Goal: Task Accomplishment & Management: Manage account settings

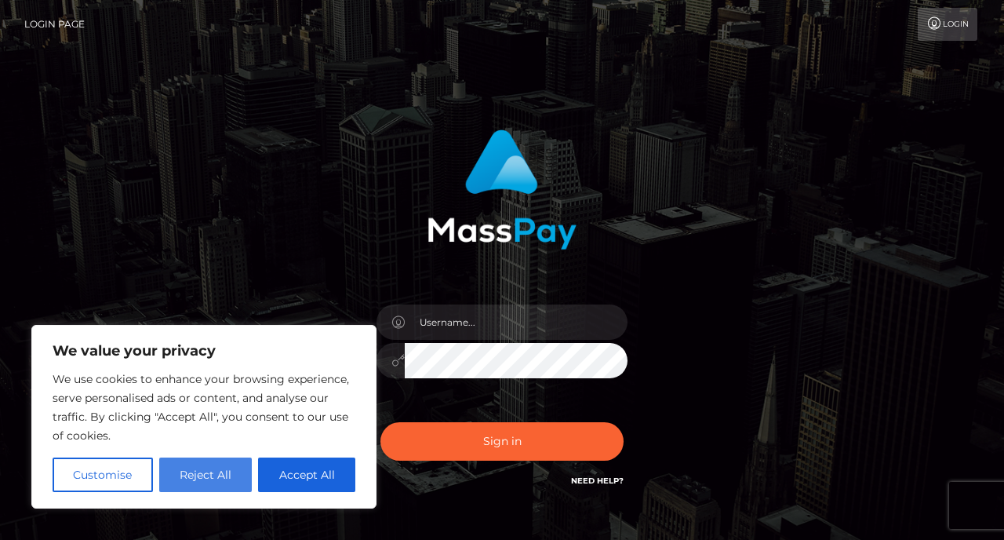
click at [182, 472] on button "Reject All" at bounding box center [205, 474] width 93 height 35
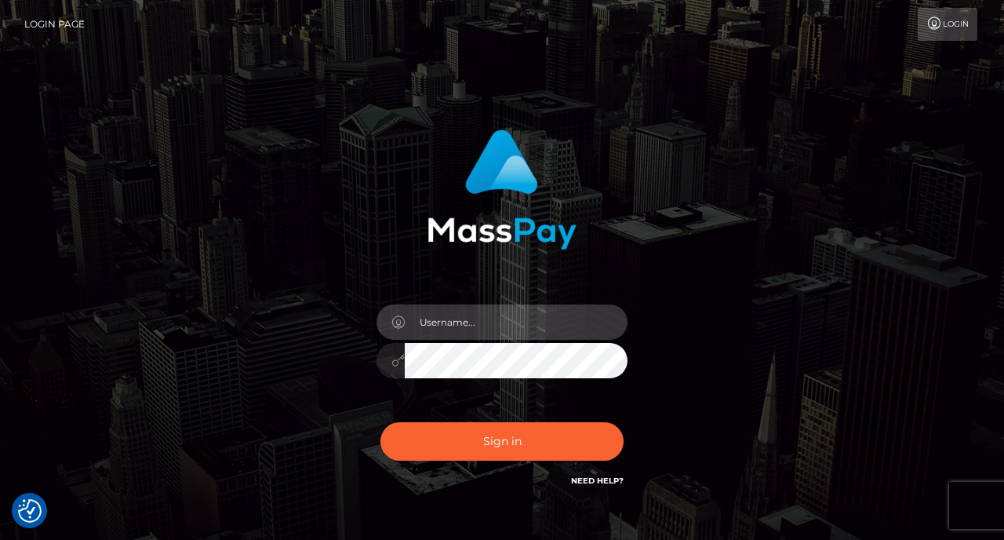
click at [458, 327] on input "text" at bounding box center [516, 321] width 223 height 35
type input "solace.goggle_3@icloud.com"
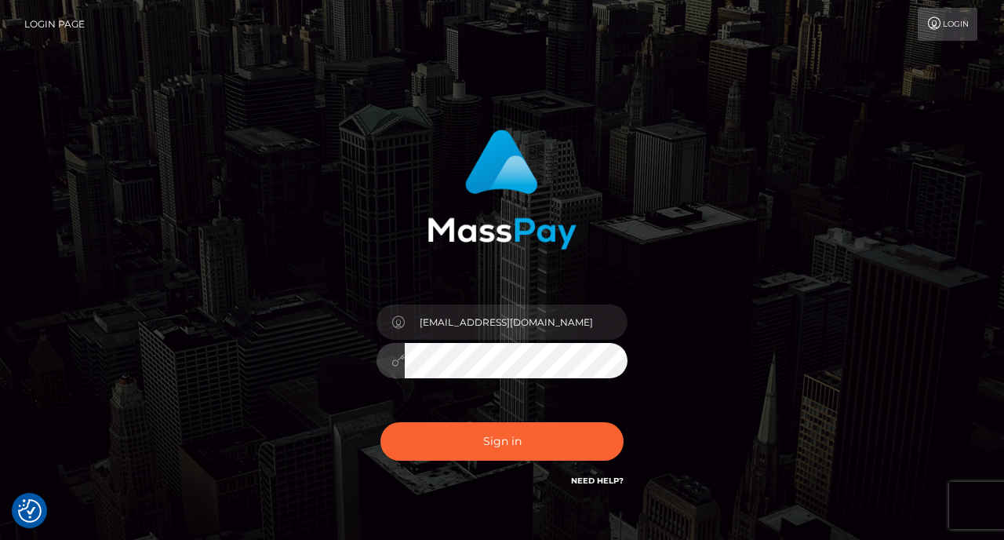
click at [380, 422] on button "Sign in" at bounding box center [501, 441] width 243 height 38
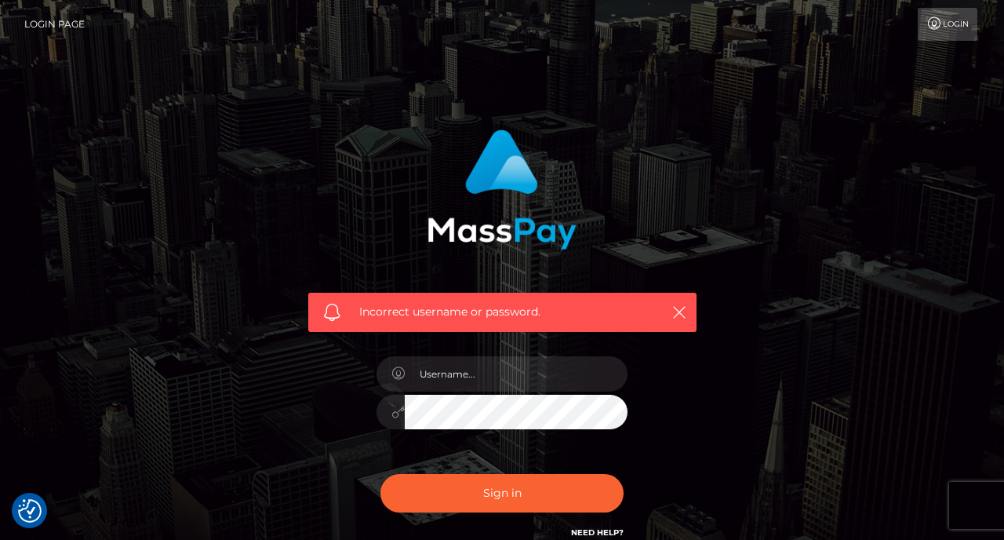
click at [929, 27] on icon at bounding box center [934, 23] width 16 height 13
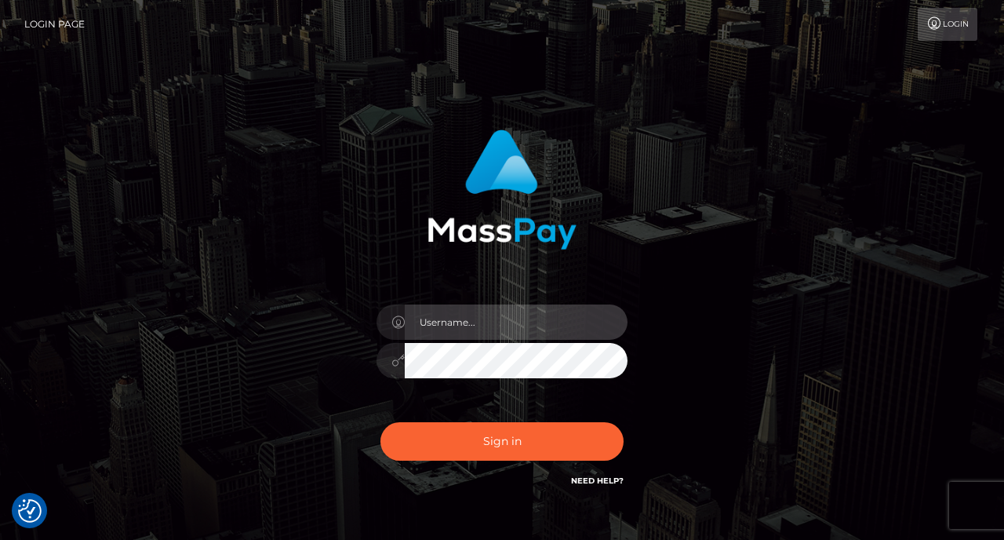
click at [446, 329] on input "text" at bounding box center [516, 321] width 223 height 35
type input "solace.goggle_3p@icloud.com"
click at [380, 422] on button "Sign in" at bounding box center [501, 441] width 243 height 38
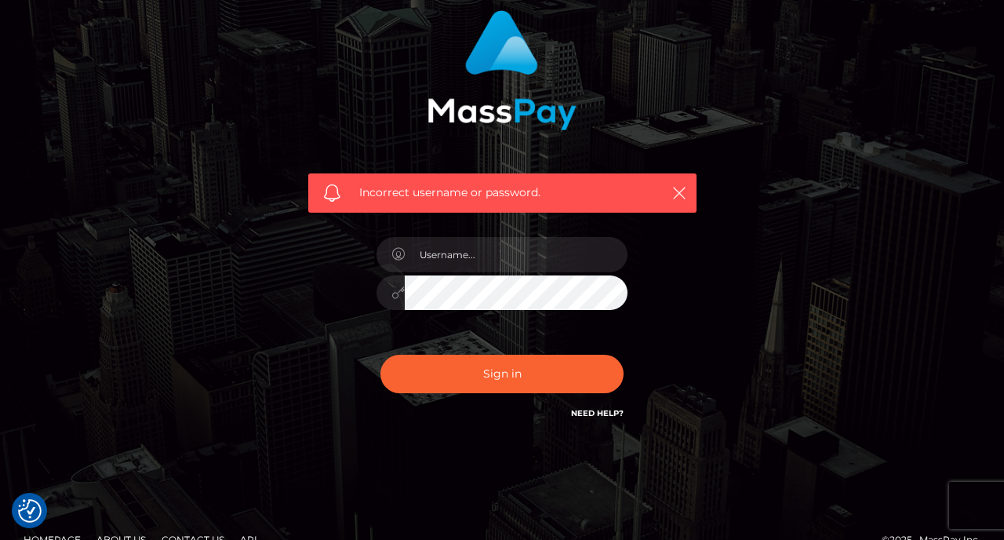
scroll to position [147, 0]
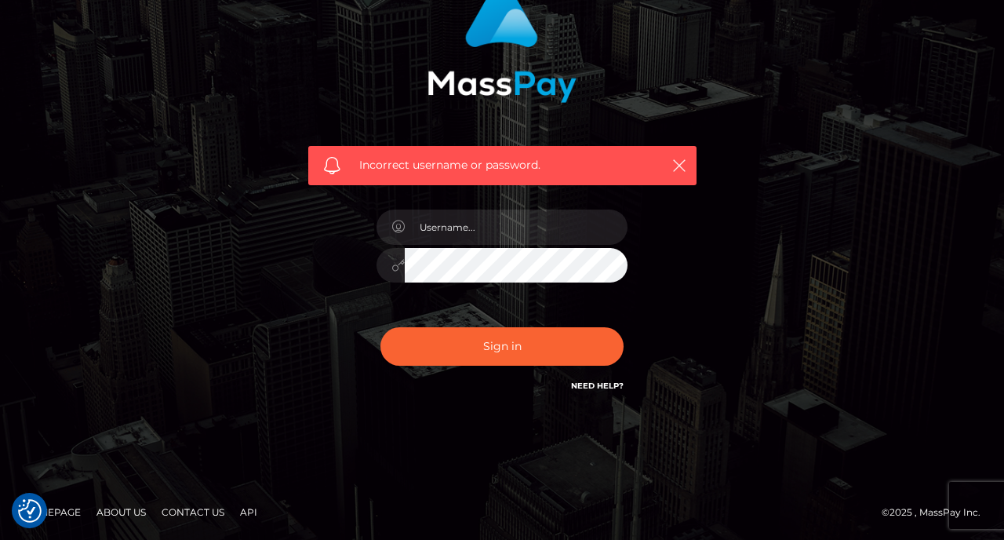
click at [602, 383] on link "Need Help?" at bounding box center [597, 385] width 53 height 10
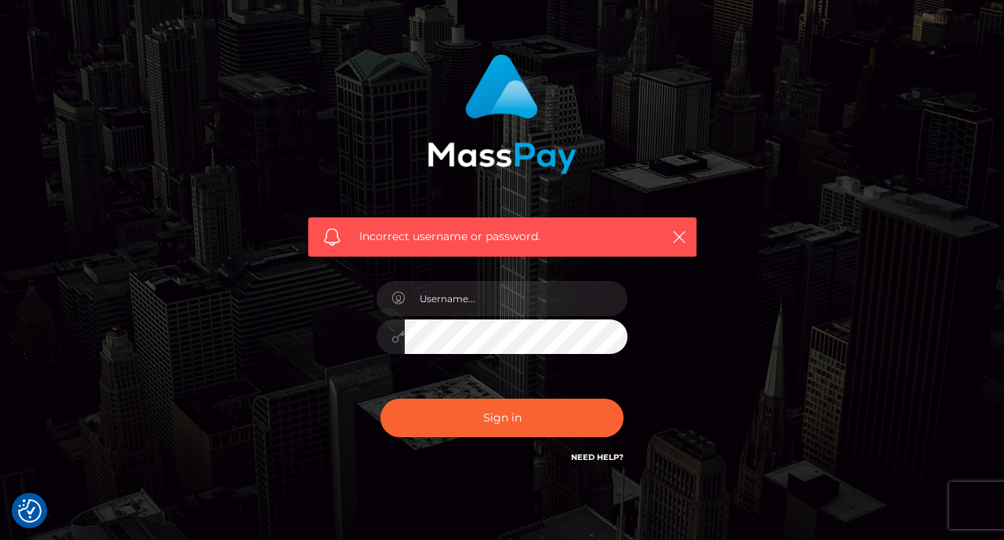
scroll to position [0, 0]
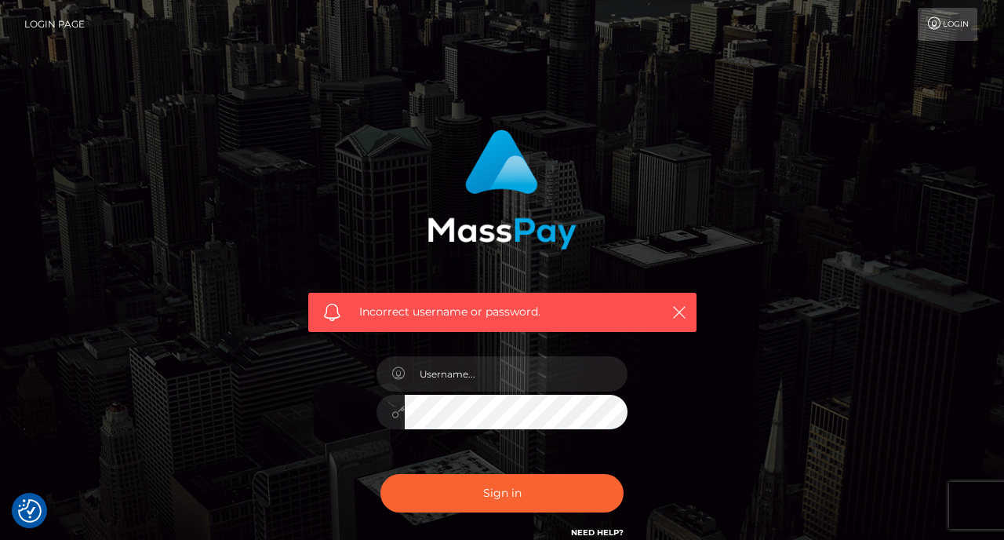
click at [60, 27] on link "Login Page" at bounding box center [54, 24] width 60 height 33
